Goal: Navigation & Orientation: Find specific page/section

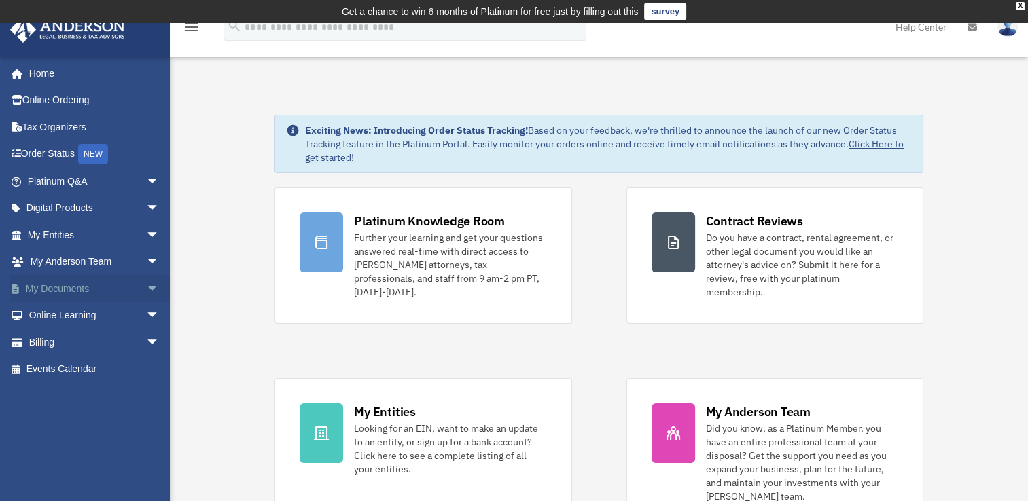
click at [92, 283] on link "My Documents arrow_drop_down" at bounding box center [95, 288] width 170 height 27
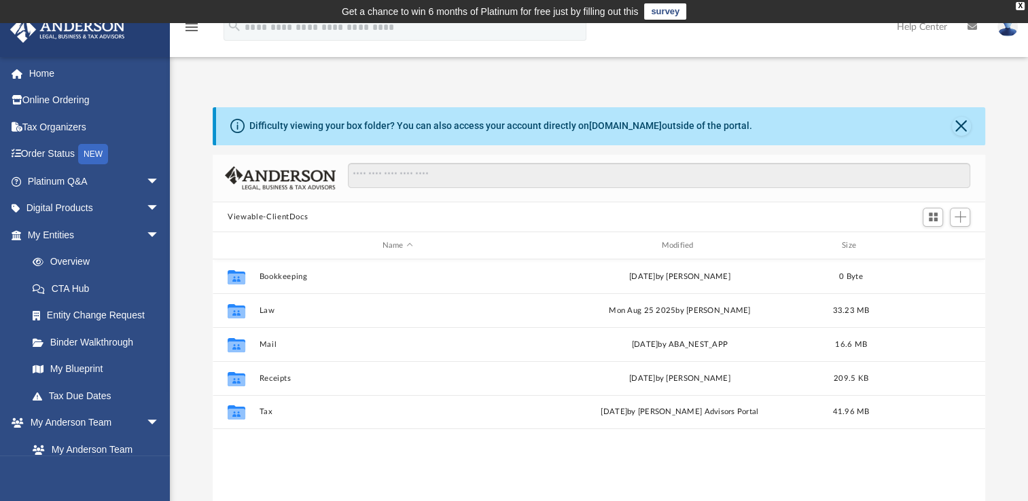
scroll to position [298, 761]
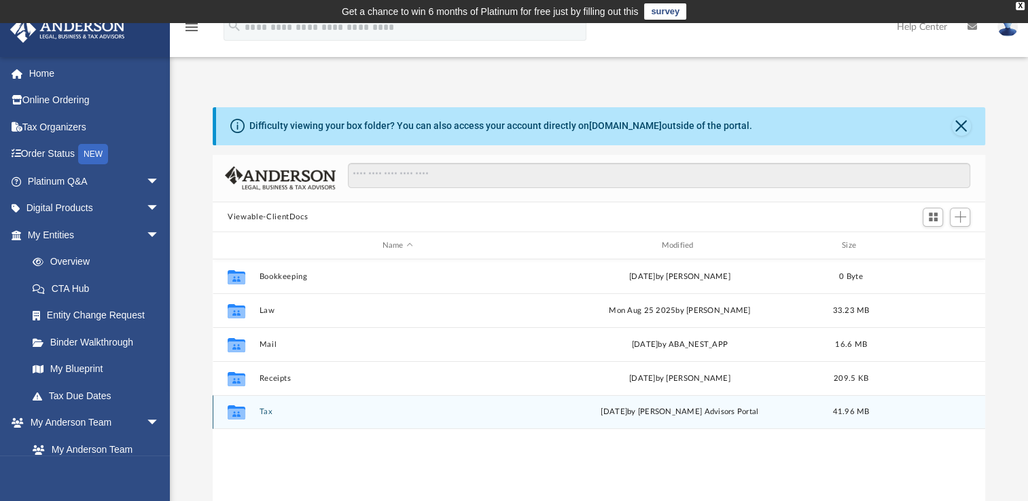
click at [316, 417] on div "Collaborated Folder Tax [DATE] by [PERSON_NAME] Advisors Portal 41.96 MB" at bounding box center [599, 412] width 772 height 34
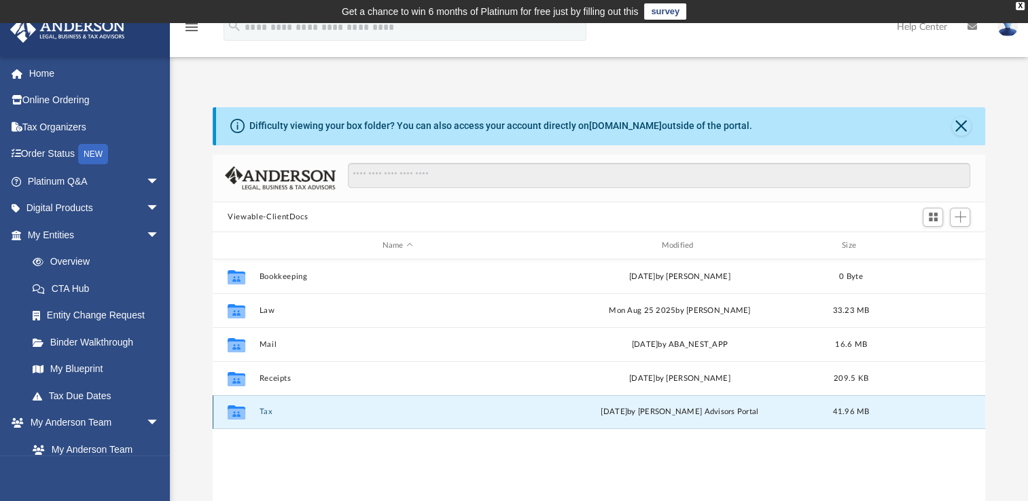
click at [316, 417] on div "Collaborated Folder Tax [DATE] by [PERSON_NAME] Advisors Portal 41.96 MB" at bounding box center [599, 412] width 772 height 34
click at [316, 417] on div "Collaborated Folder Tax Mon Jun 23 2025 by Anderson Advisors Portal 41.96 MB" at bounding box center [599, 412] width 772 height 34
click at [258, 412] on div "Collaborated Folder Tax Mon Jun 23 2025 by Anderson Advisors Portal 41.96 MB" at bounding box center [599, 412] width 772 height 34
click at [262, 410] on button "Tax" at bounding box center [397, 411] width 276 height 9
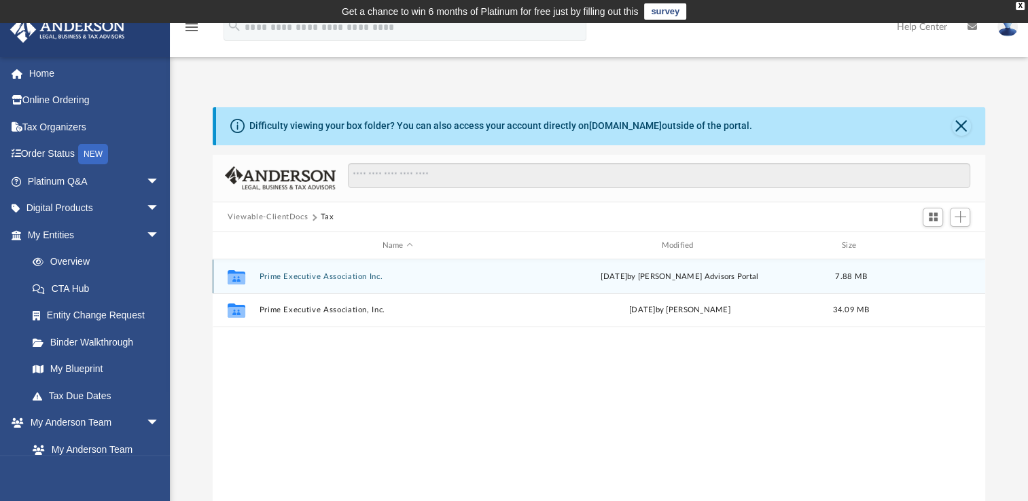
click at [343, 270] on div "Collaborated Folder Prime Executive Association Inc. Mon Jun 23 2025 by Anderso…" at bounding box center [599, 276] width 772 height 34
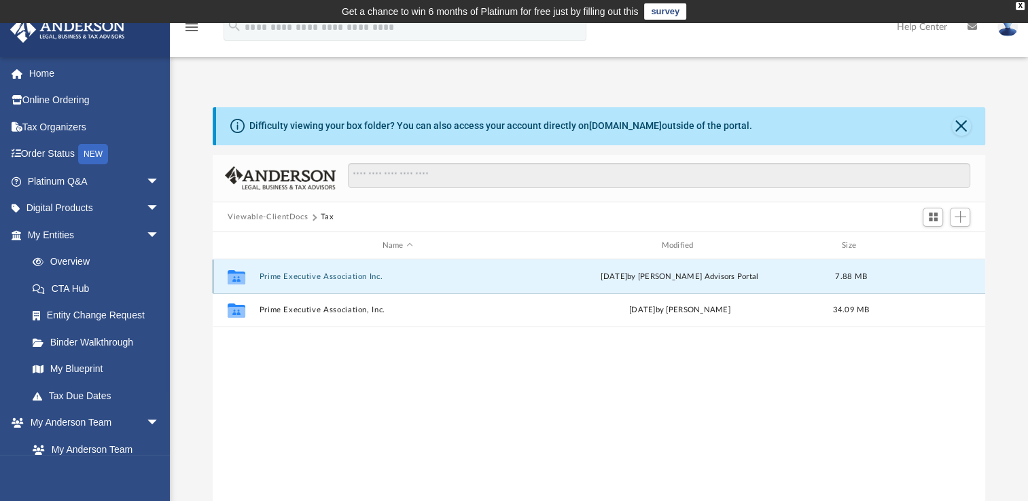
click at [343, 275] on button "Prime Executive Association Inc." at bounding box center [397, 276] width 276 height 9
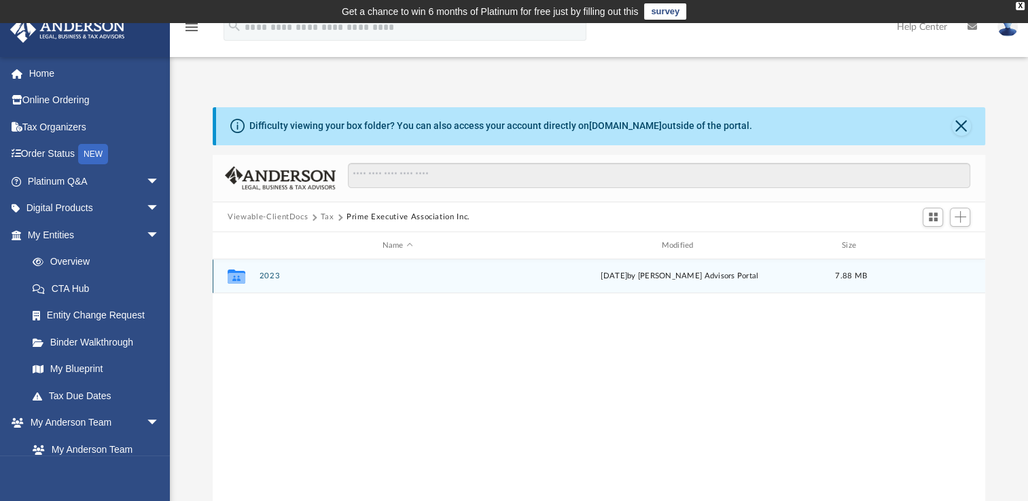
click at [273, 278] on button "2023" at bounding box center [397, 276] width 276 height 9
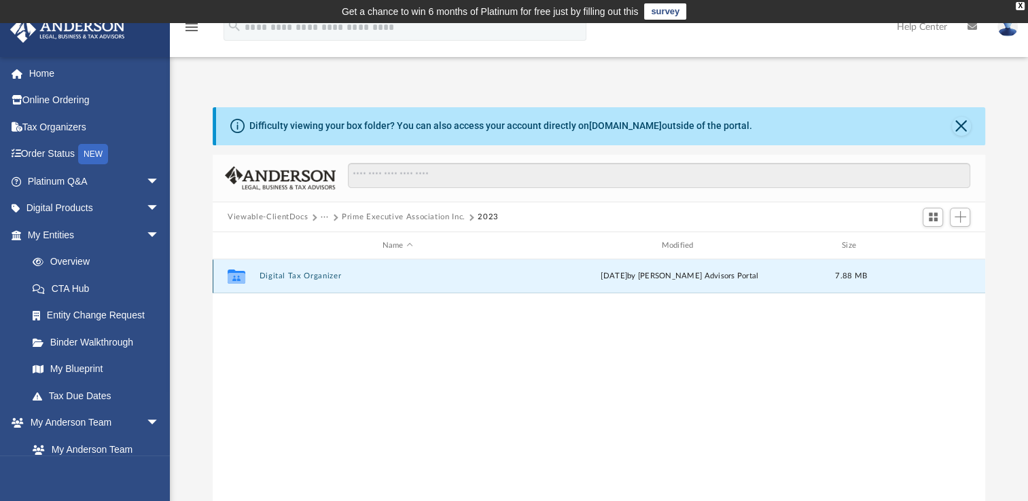
click at [293, 276] on button "Digital Tax Organizer" at bounding box center [397, 276] width 276 height 9
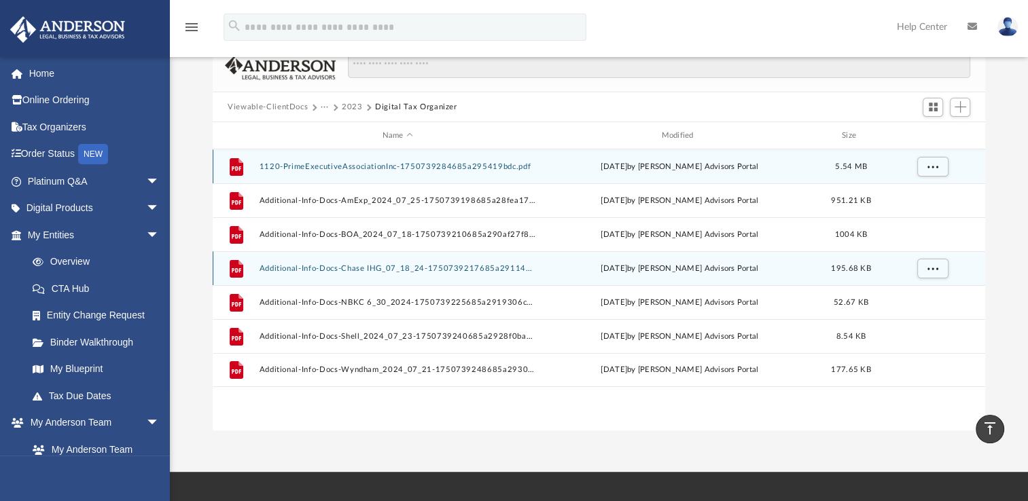
scroll to position [0, 0]
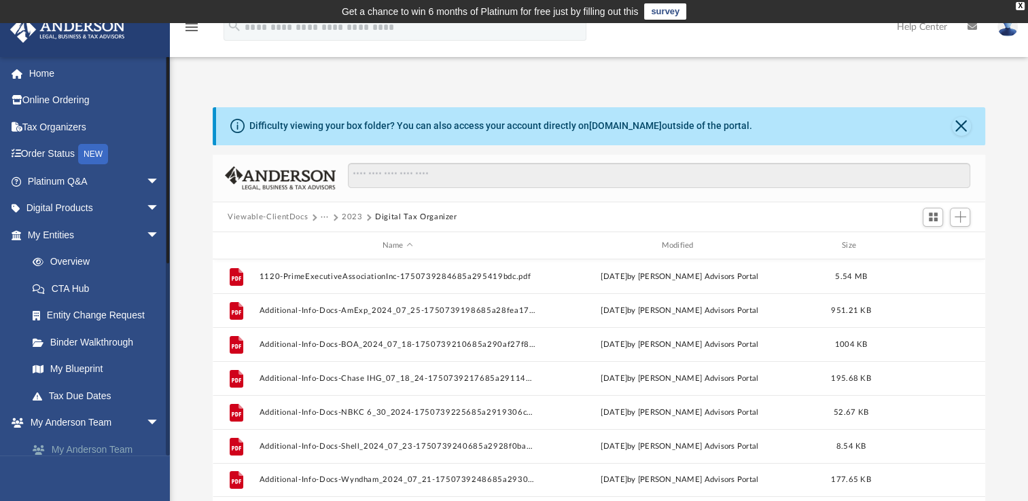
click at [109, 443] on link "My Anderson Team" at bounding box center [99, 449] width 161 height 27
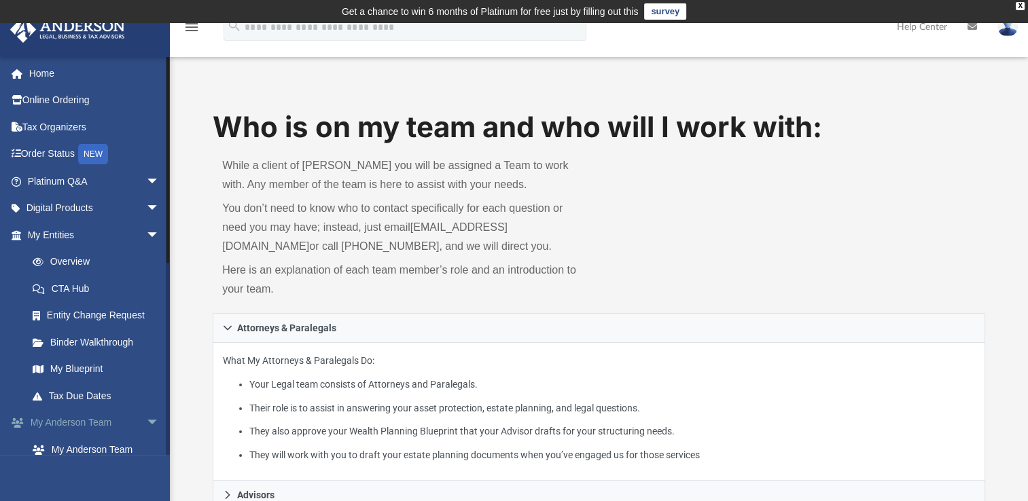
click at [113, 422] on link "My Anderson Team arrow_drop_down" at bounding box center [95, 423] width 170 height 27
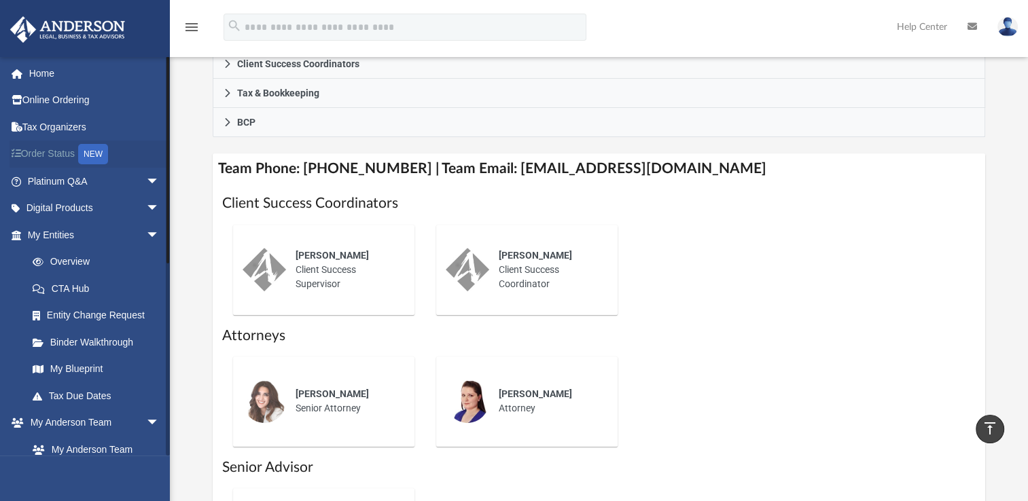
scroll to position [407, 0]
